Goal: Information Seeking & Learning: Learn about a topic

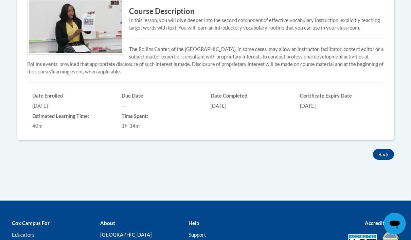
scroll to position [245, 0]
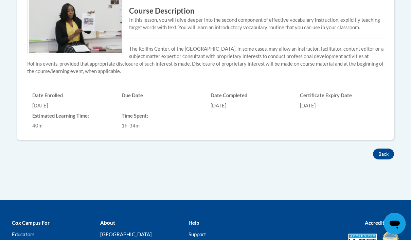
click at [384, 154] on button "Back" at bounding box center [383, 154] width 21 height 11
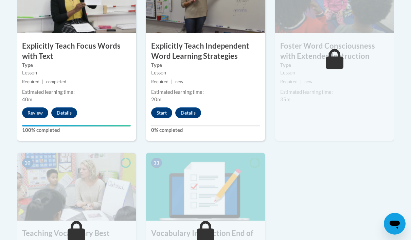
click at [164, 107] on button "Start" at bounding box center [161, 112] width 21 height 11
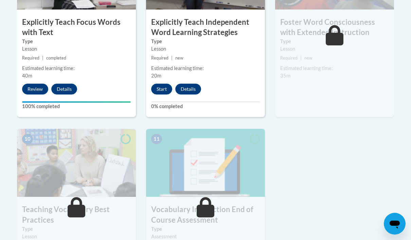
scroll to position [673, 0]
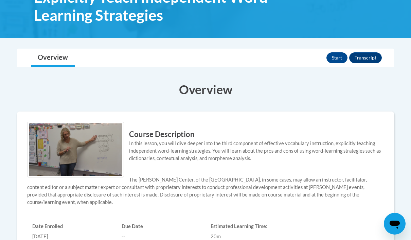
scroll to position [164, 0]
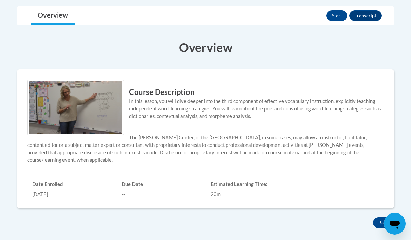
click at [336, 16] on button "Start" at bounding box center [337, 15] width 21 height 11
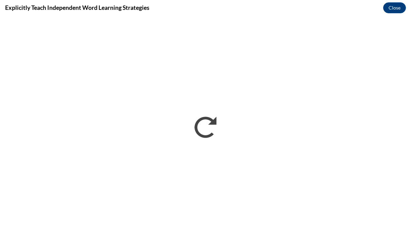
scroll to position [0, 0]
